Goal: Task Accomplishment & Management: Complete application form

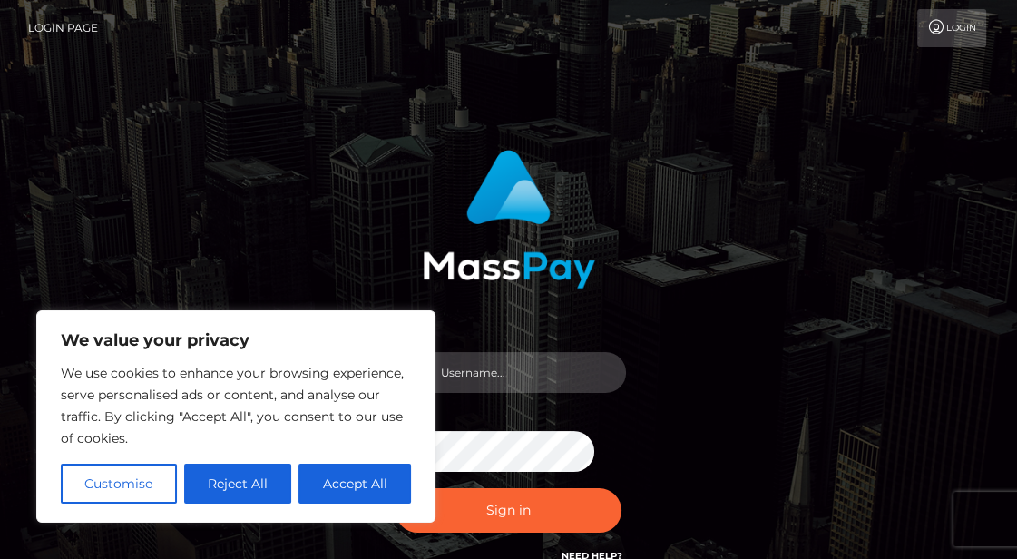
click at [505, 352] on input "text" at bounding box center [525, 372] width 203 height 41
type input "[EMAIL_ADDRESS][DOMAIN_NAME]"
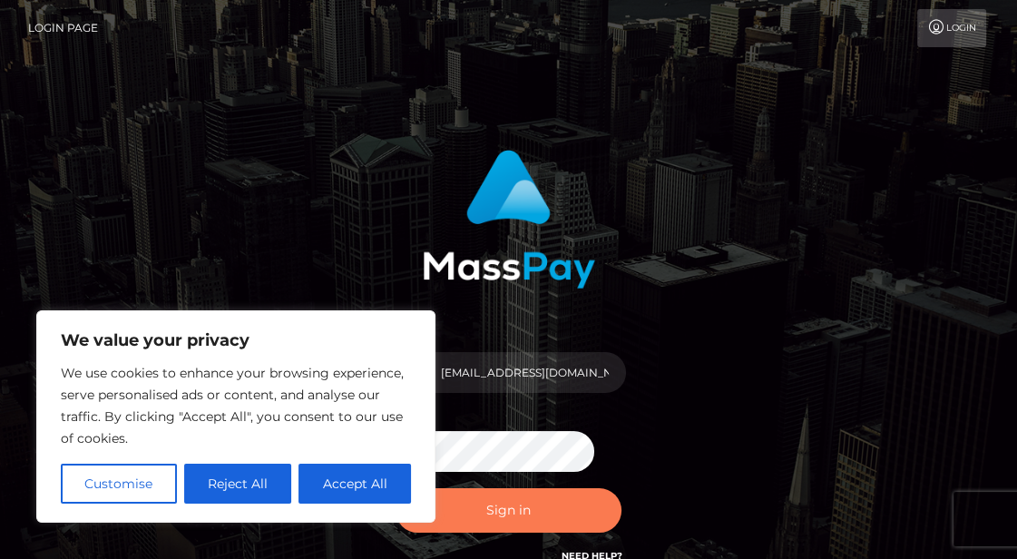
click at [540, 507] on button "Sign in" at bounding box center [509, 510] width 227 height 44
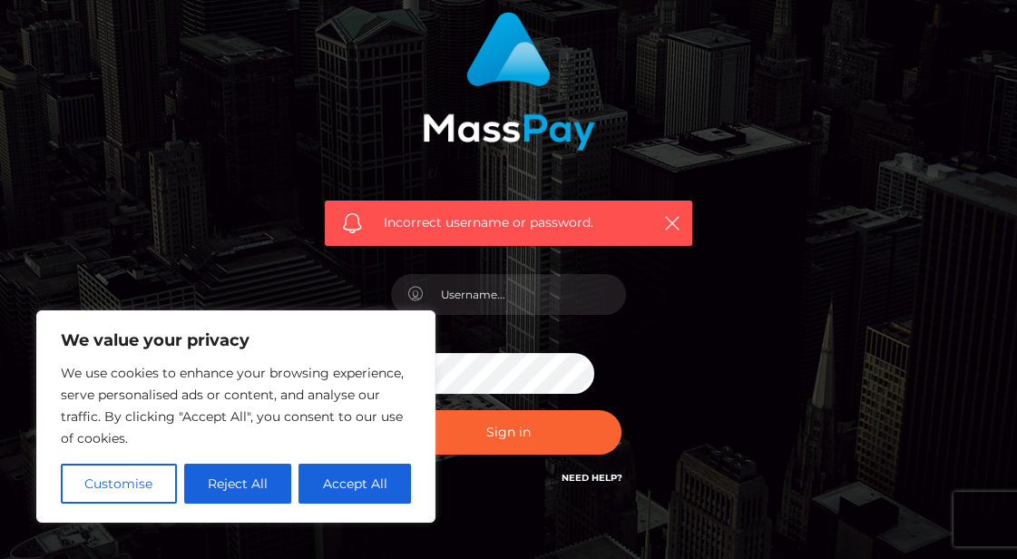
scroll to position [234, 0]
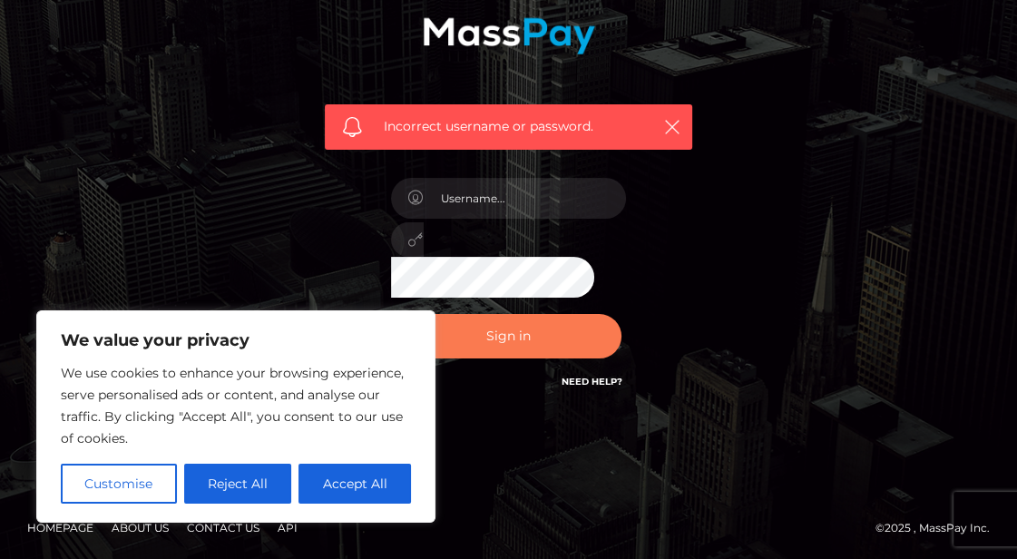
click at [523, 343] on button "Sign in" at bounding box center [509, 336] width 227 height 44
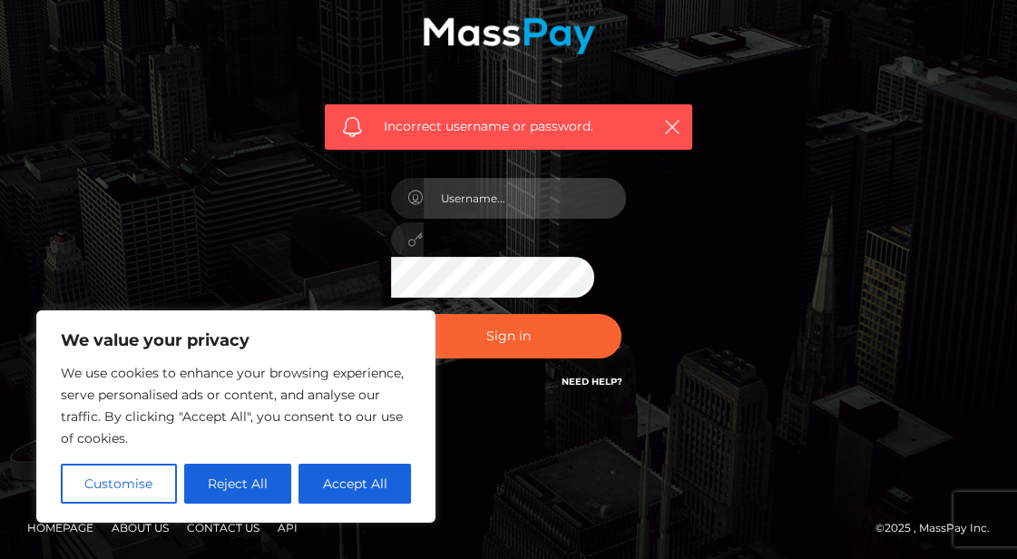
click at [505, 181] on input "text" at bounding box center [525, 198] width 203 height 41
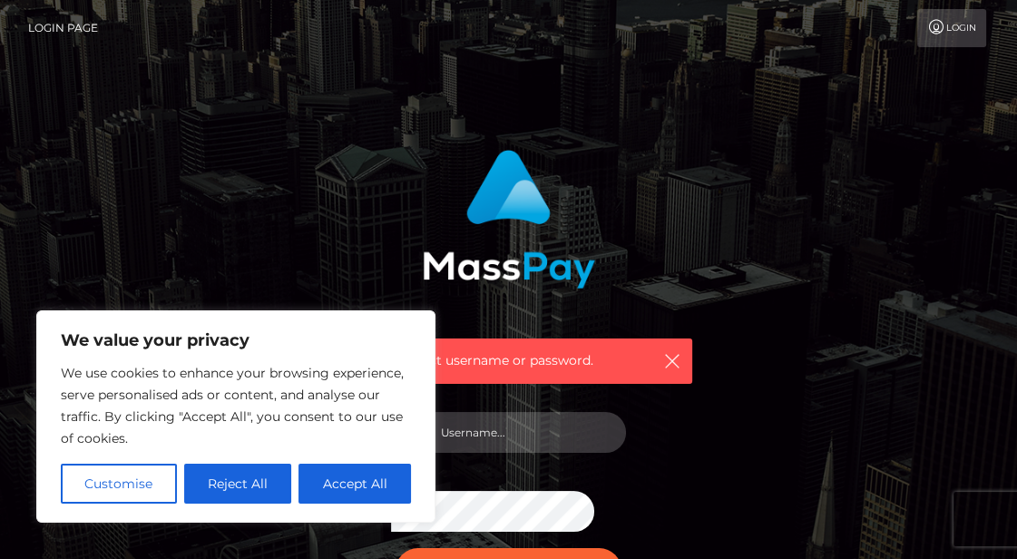
drag, startPoint x: 483, startPoint y: 437, endPoint x: 499, endPoint y: 441, distance: 16.7
click at [483, 437] on input "text" at bounding box center [525, 432] width 203 height 41
type input "aliceishere999@gmail.com"
click at [511, 552] on button "Sign in" at bounding box center [509, 570] width 227 height 44
drag, startPoint x: 497, startPoint y: 436, endPoint x: 504, endPoint y: 446, distance: 11.1
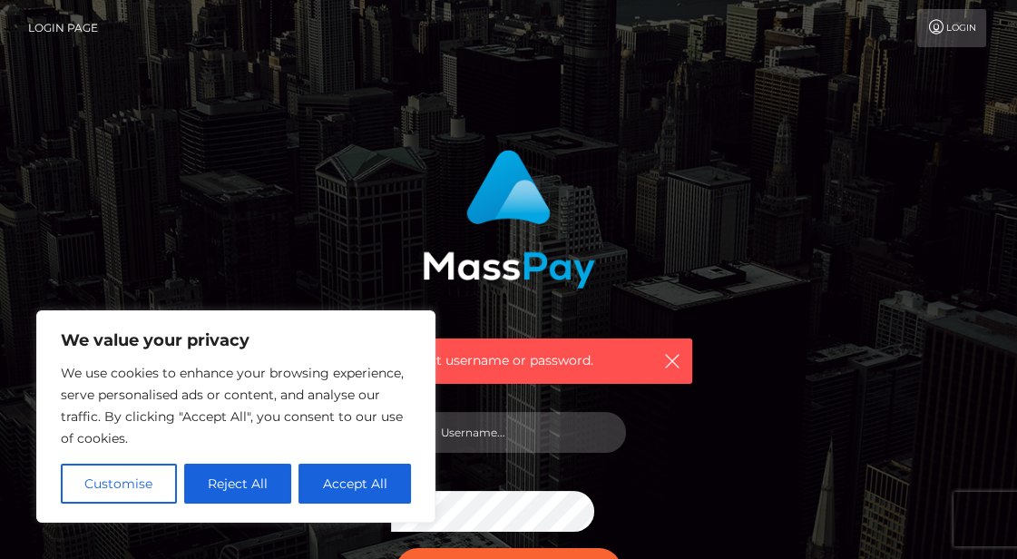
click at [497, 436] on input "text" at bounding box center [525, 432] width 203 height 41
type input "aliceishere999@gmail.com"
click at [517, 553] on button "Sign in" at bounding box center [509, 570] width 227 height 44
